Goal: Transaction & Acquisition: Purchase product/service

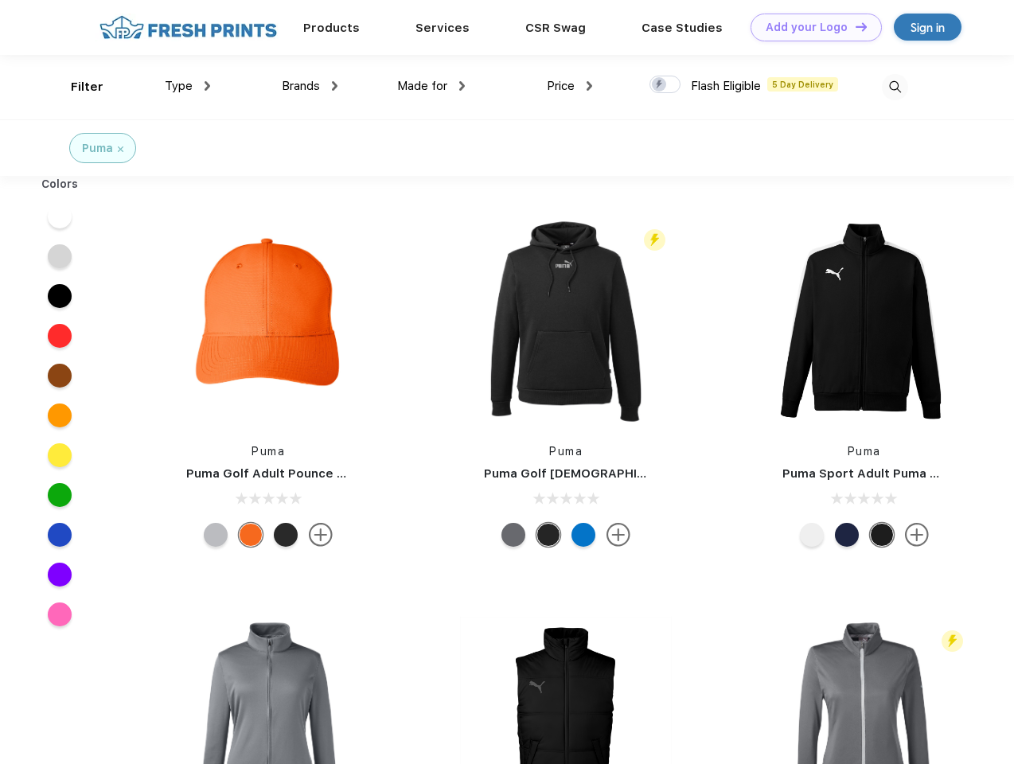
scroll to position [1, 0]
click at [811, 27] on link "Add your Logo Design Tool" at bounding box center [816, 28] width 131 height 28
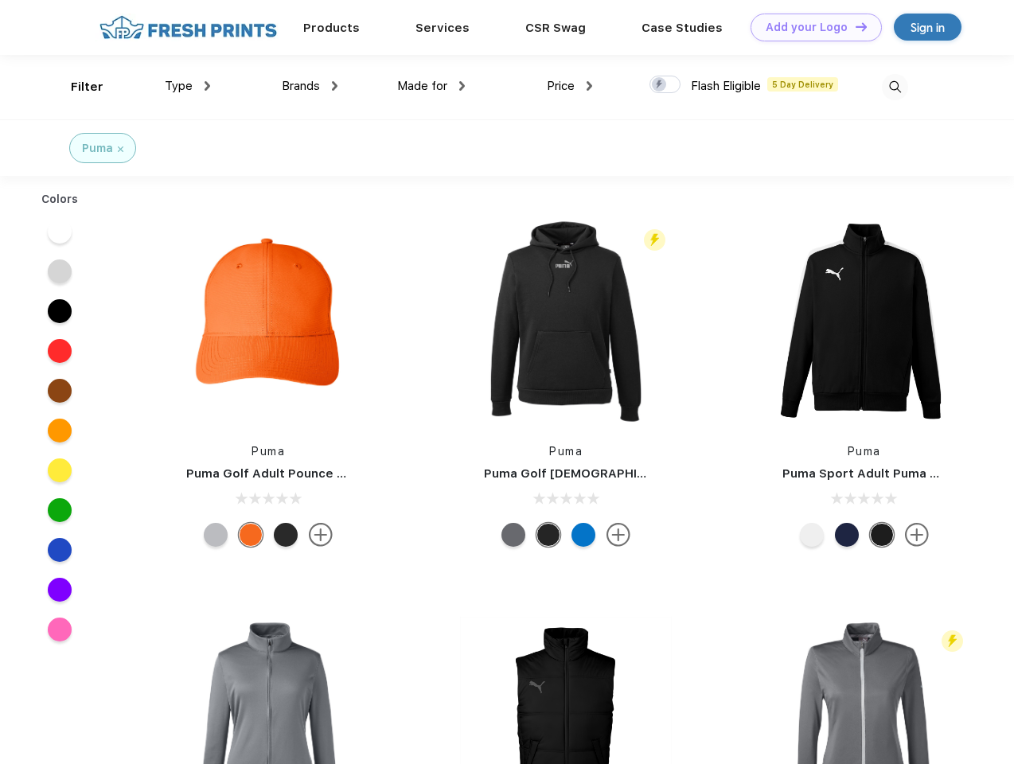
click at [0, 0] on div "Design Tool" at bounding box center [0, 0] width 0 height 0
click at [854, 26] on link "Add your Logo Design Tool" at bounding box center [816, 28] width 131 height 28
click at [76, 87] on div "Filter" at bounding box center [87, 87] width 33 height 18
click at [188, 86] on span "Type" at bounding box center [179, 86] width 28 height 14
click at [310, 86] on span "Brands" at bounding box center [301, 86] width 38 height 14
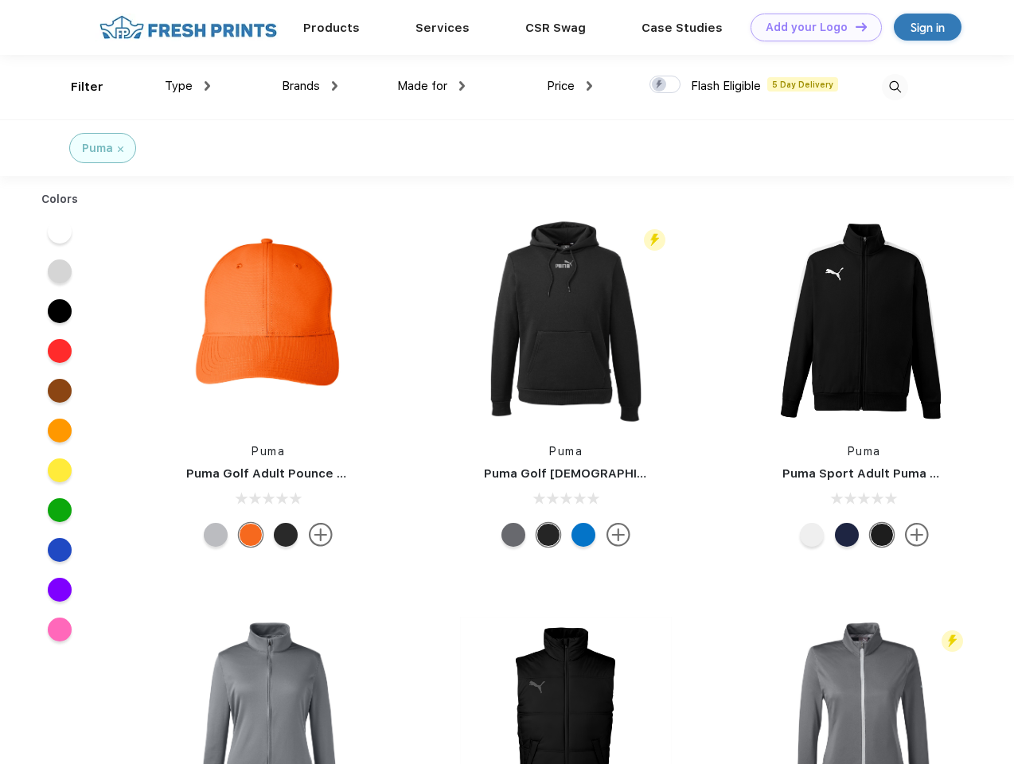
click at [432, 86] on span "Made for" at bounding box center [422, 86] width 50 height 14
click at [570, 86] on span "Price" at bounding box center [561, 86] width 28 height 14
click at [666, 85] on div at bounding box center [665, 85] width 31 height 18
click at [660, 85] on input "checkbox" at bounding box center [655, 80] width 10 height 10
click at [895, 87] on img at bounding box center [895, 87] width 26 height 26
